Goal: Manage account settings

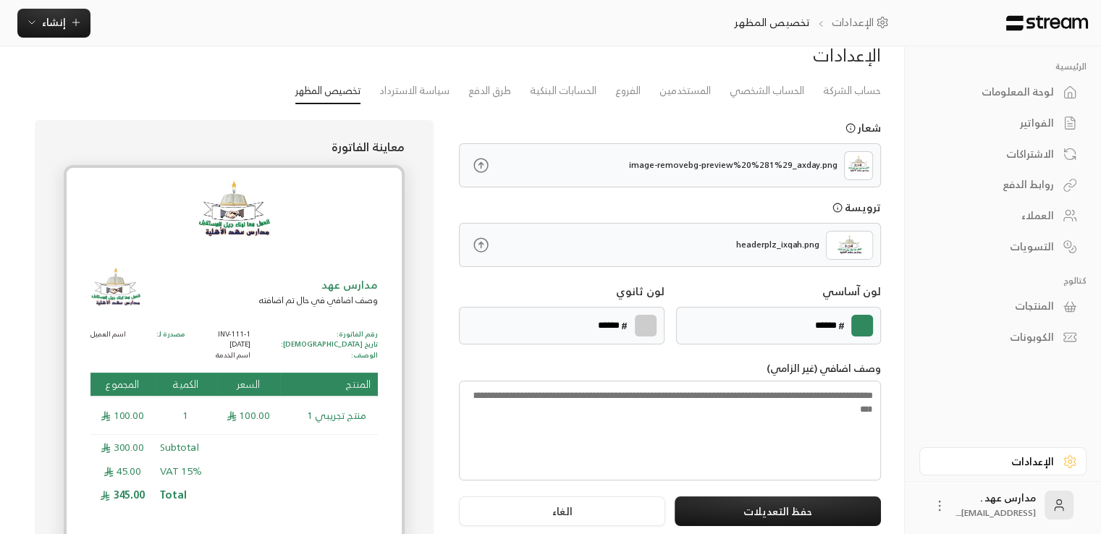
scroll to position [124, 0]
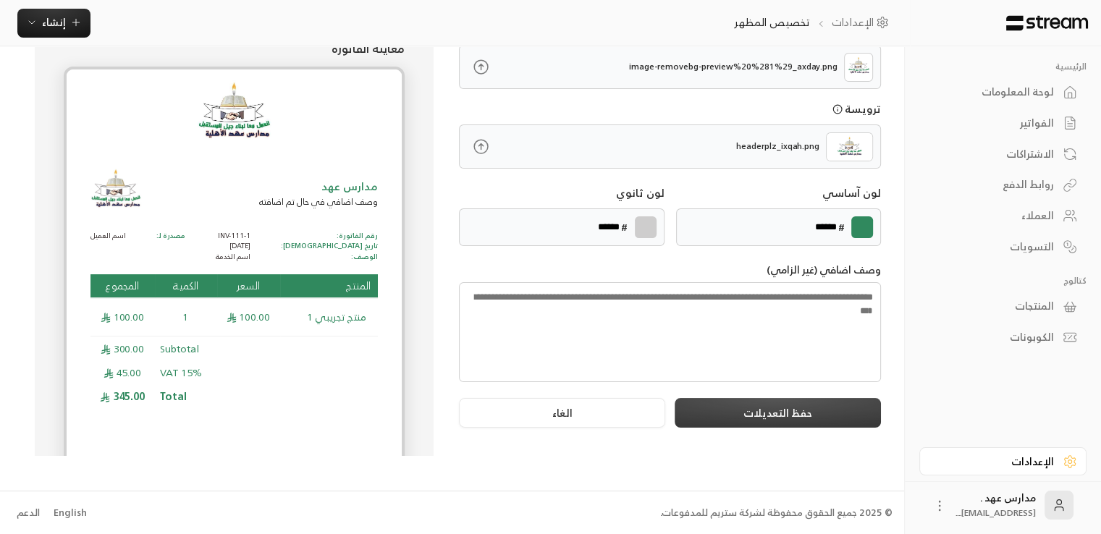
click at [735, 404] on button "حفظ التعديلات" at bounding box center [778, 413] width 206 height 30
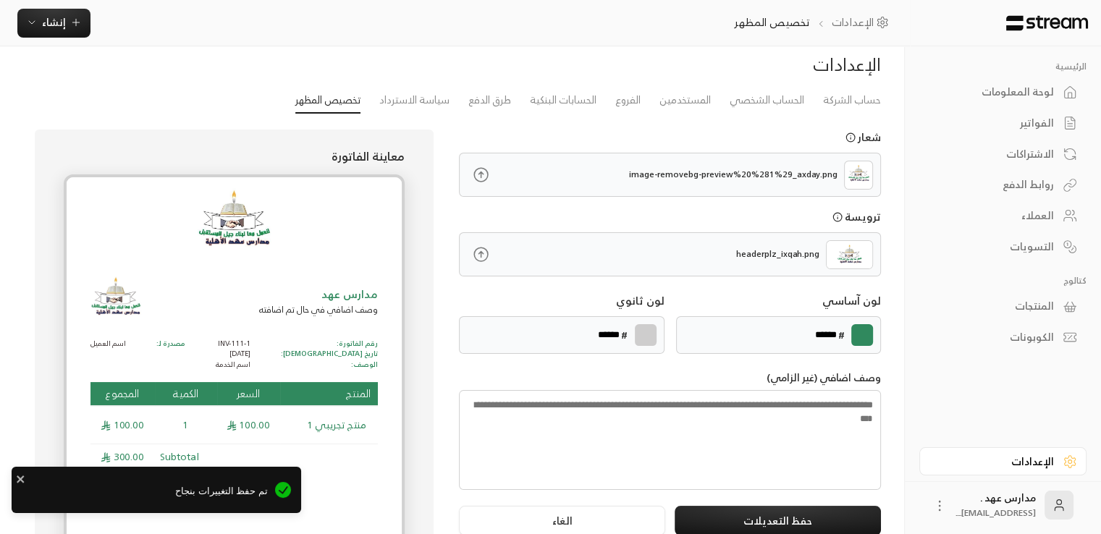
scroll to position [0, 0]
